Goal: Information Seeking & Learning: Understand process/instructions

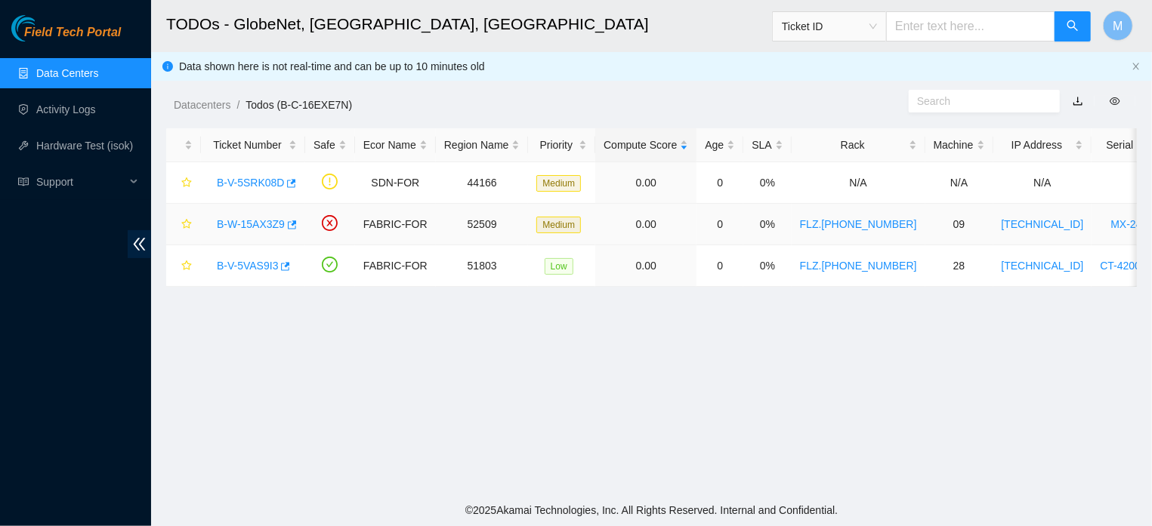
scroll to position [375, 0]
click at [244, 226] on link "B-W-15AX3Z9" at bounding box center [251, 224] width 68 height 12
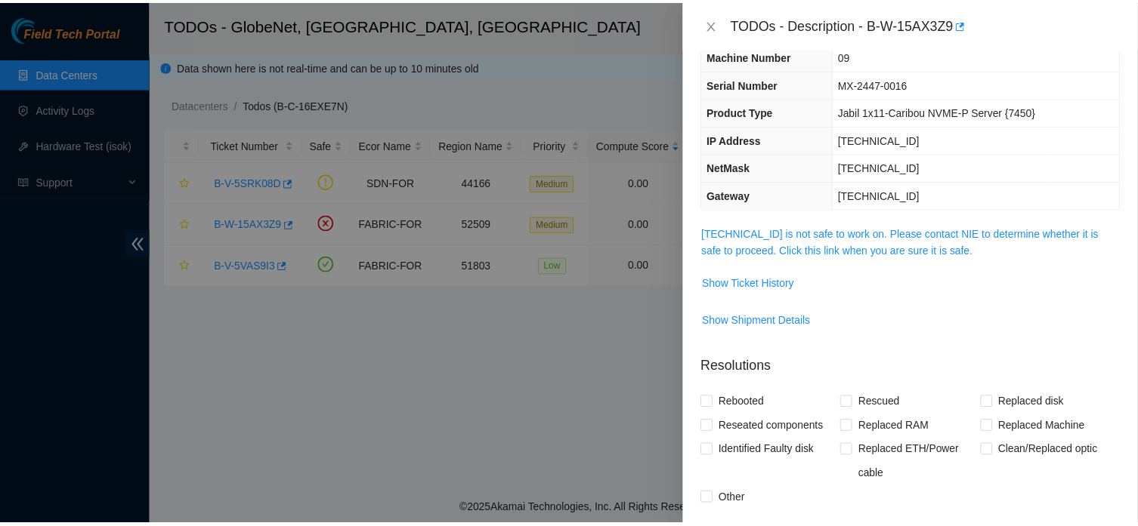
scroll to position [20, 0]
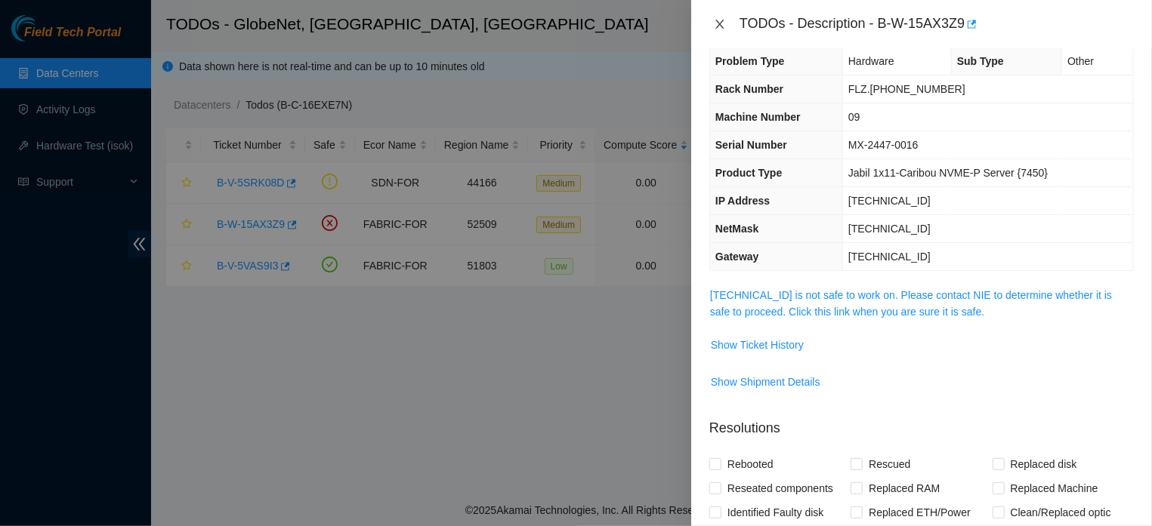
click at [717, 23] on icon "close" at bounding box center [720, 24] width 12 height 12
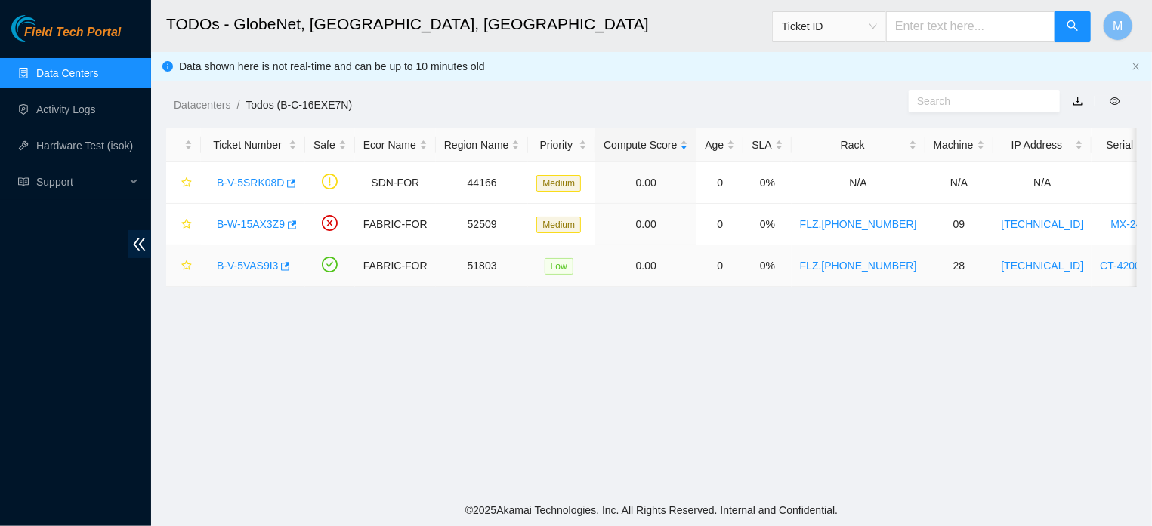
click at [260, 270] on link "B-V-5VAS9I3" at bounding box center [247, 266] width 61 height 12
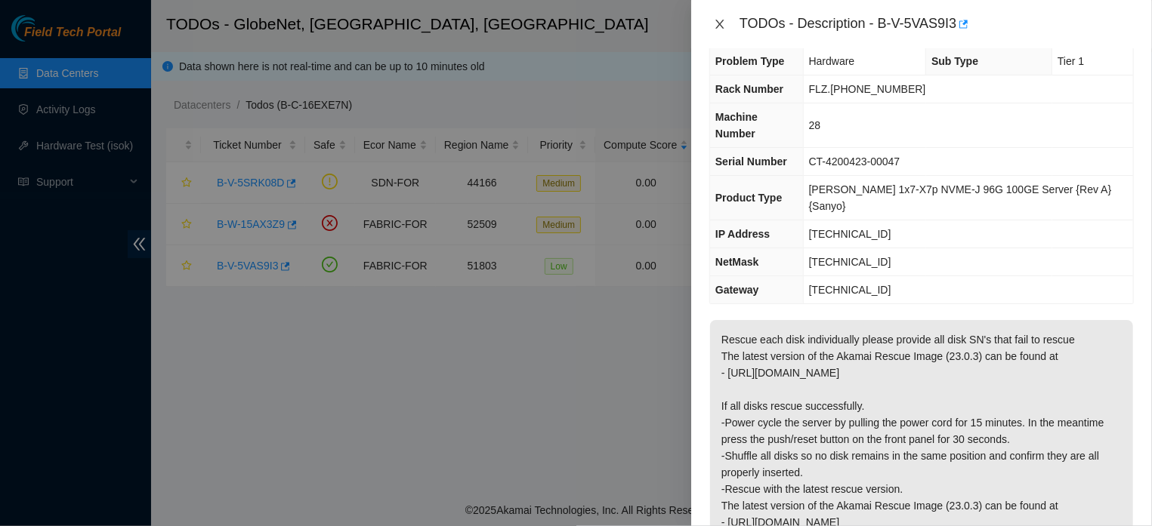
click at [721, 20] on icon "close" at bounding box center [720, 24] width 12 height 12
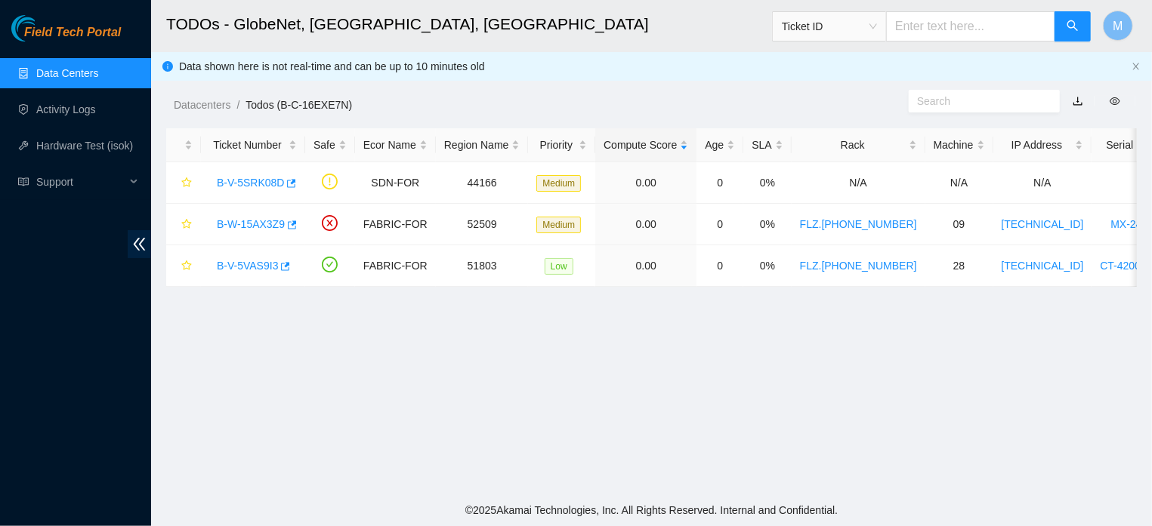
click at [82, 74] on link "Data Centers" at bounding box center [67, 73] width 62 height 12
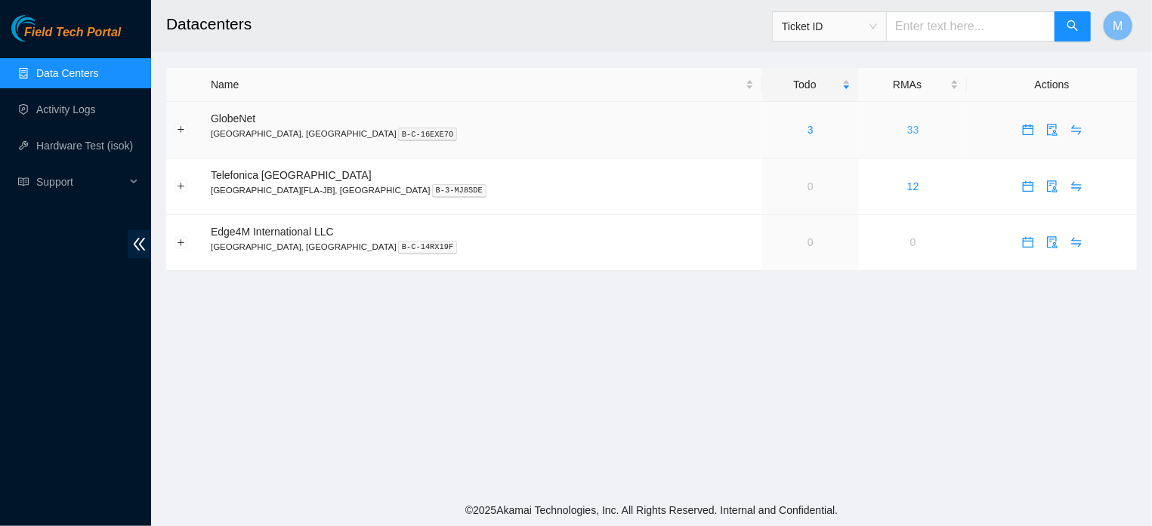
click at [907, 131] on link "33" at bounding box center [913, 130] width 12 height 12
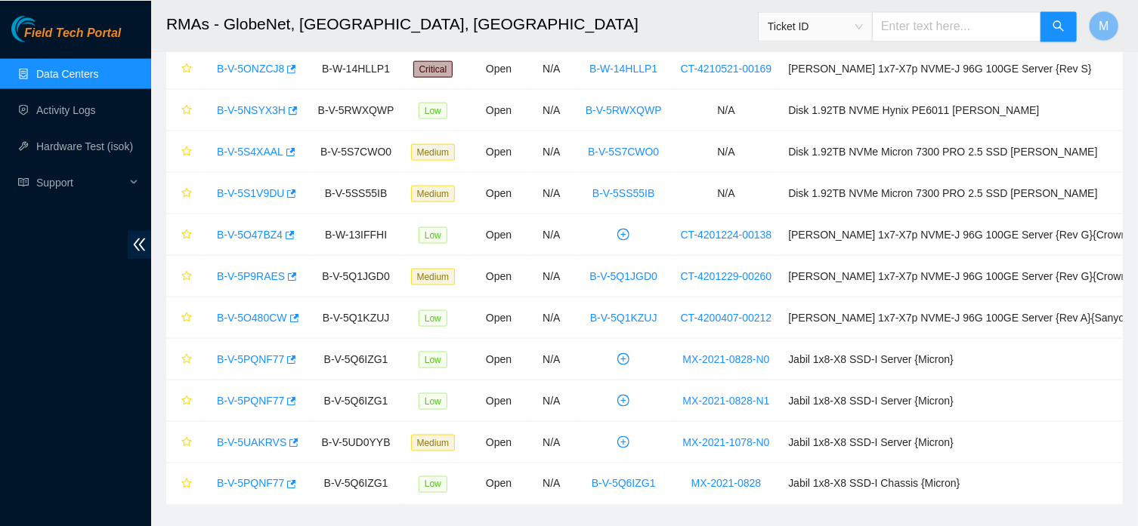
scroll to position [1028, 0]
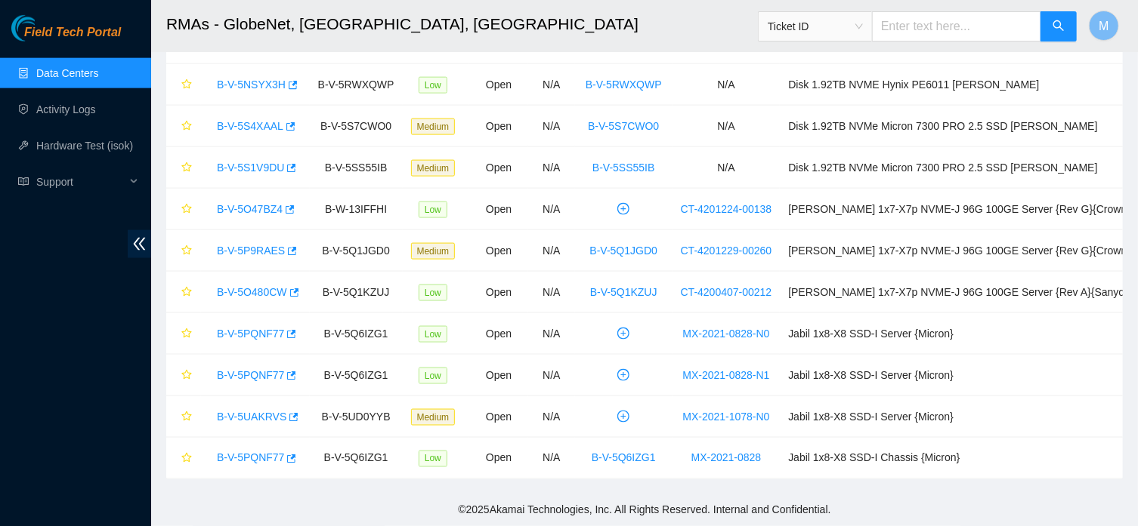
click at [57, 73] on link "Data Centers" at bounding box center [67, 73] width 62 height 12
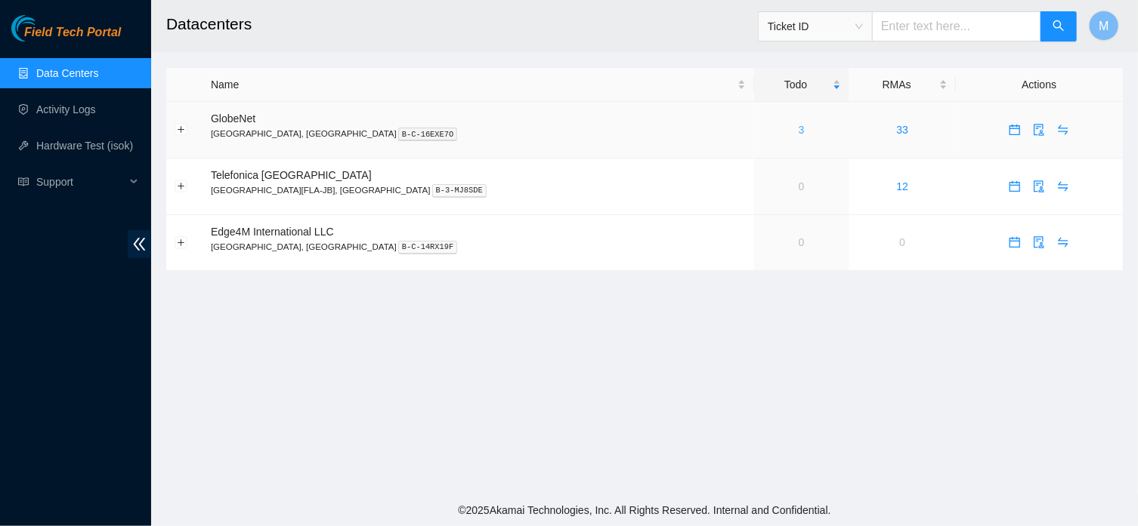
click at [798, 132] on link "3" at bounding box center [801, 130] width 6 height 12
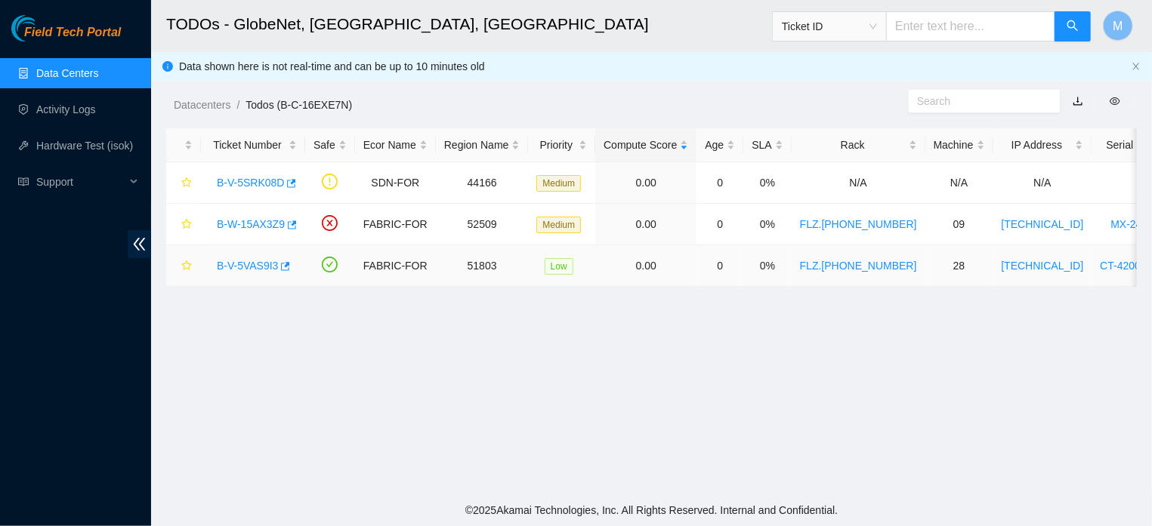
click at [224, 262] on link "B-V-5VAS9I3" at bounding box center [247, 266] width 61 height 12
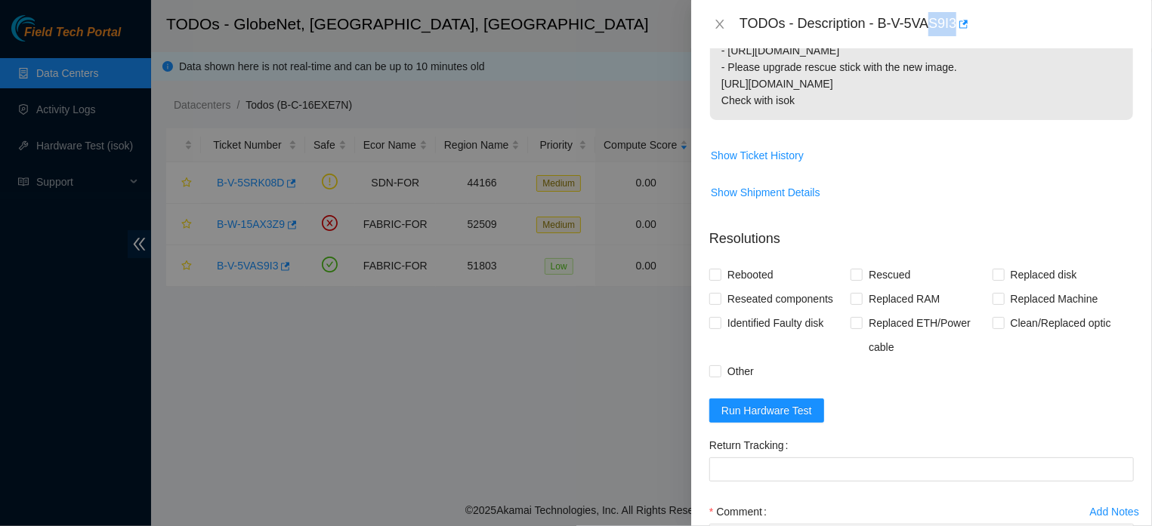
scroll to position [476, 0]
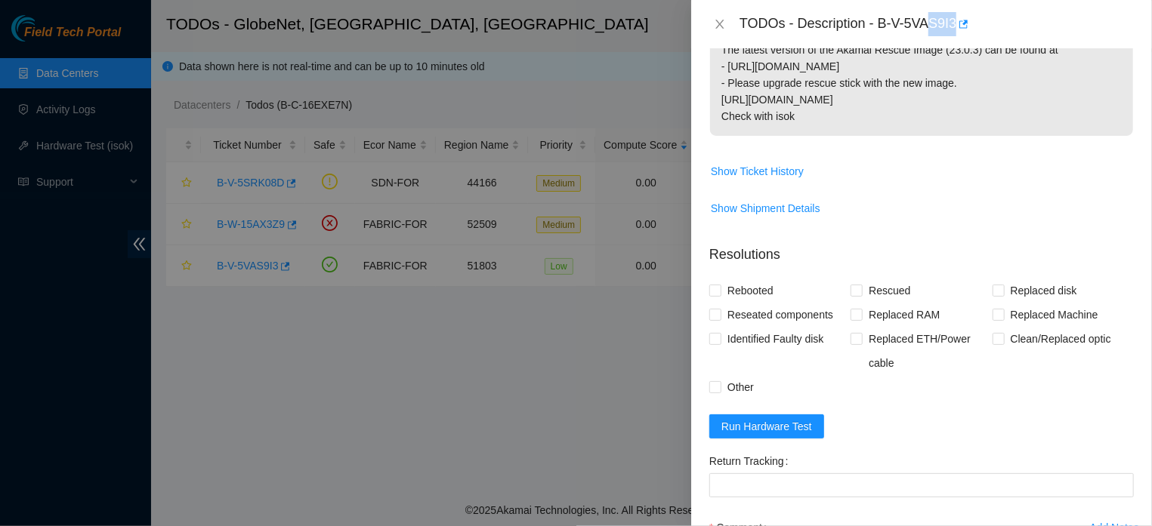
drag, startPoint x: 721, startPoint y: 326, endPoint x: 919, endPoint y: 88, distance: 308.9
click at [919, 88] on p "Rescue each disk individually please provide all disk SN's that fail to rescue …" at bounding box center [921, 0] width 423 height 272
copy p "Rescue each disk individually please provide all disk SN's that fail to rescue …"
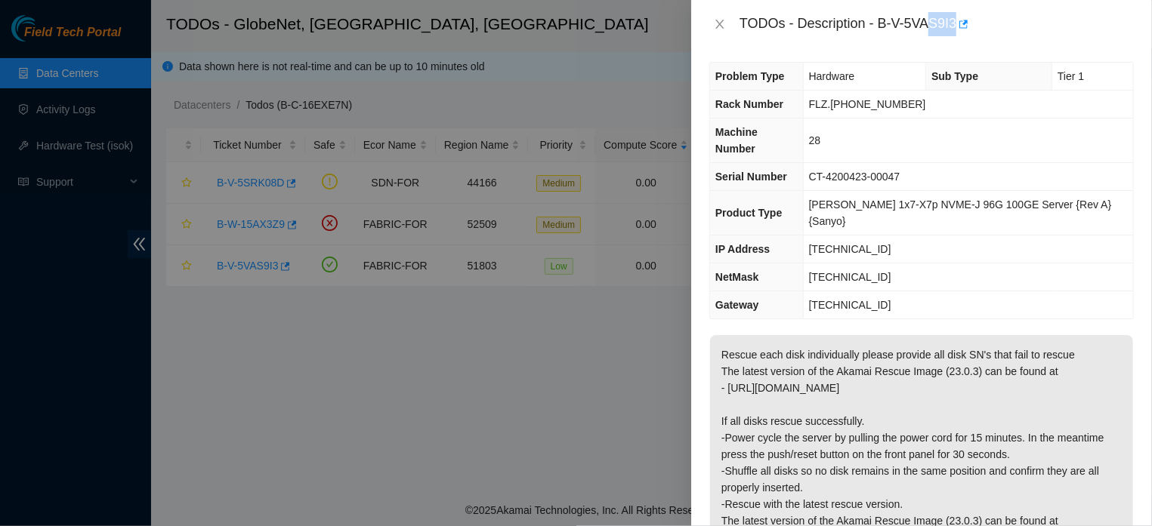
scroll to position [0, 0]
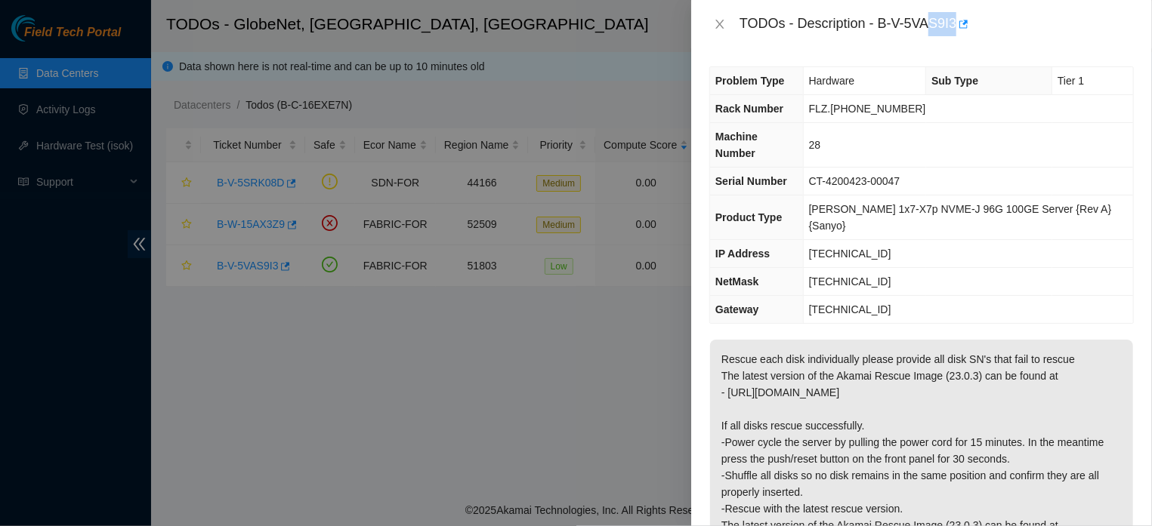
click at [947, 340] on p "Rescue each disk individually please provide all disk SN's that fail to rescue …" at bounding box center [921, 476] width 423 height 272
